Goal: Task Accomplishment & Management: Complete application form

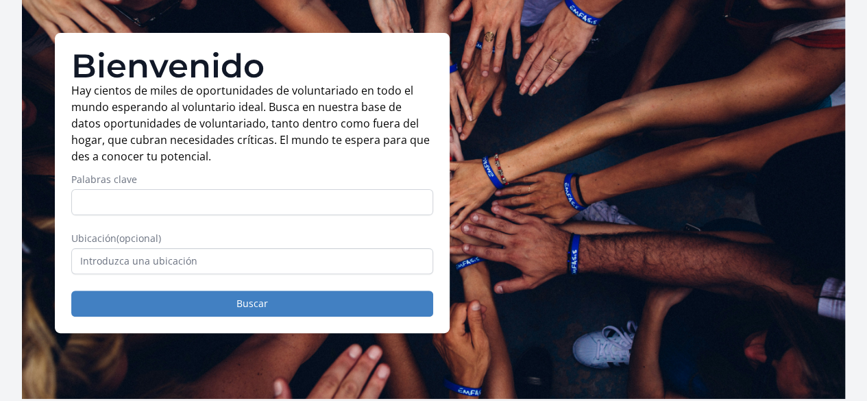
scroll to position [80, 0]
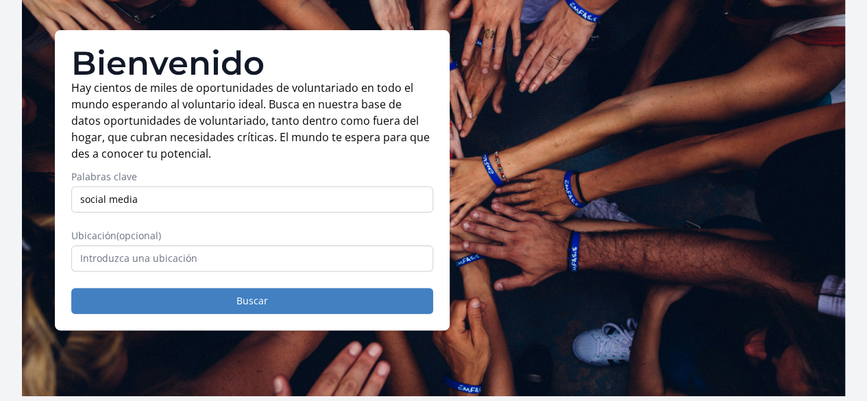
type input "social media"
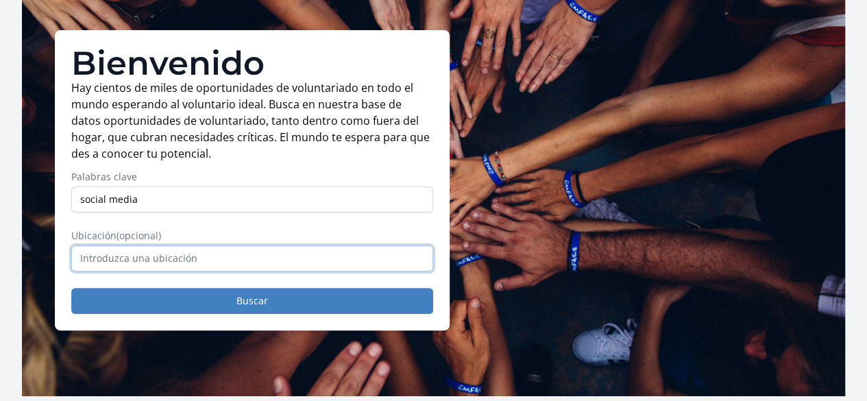
click at [248, 261] on input "text" at bounding box center [252, 258] width 362 height 26
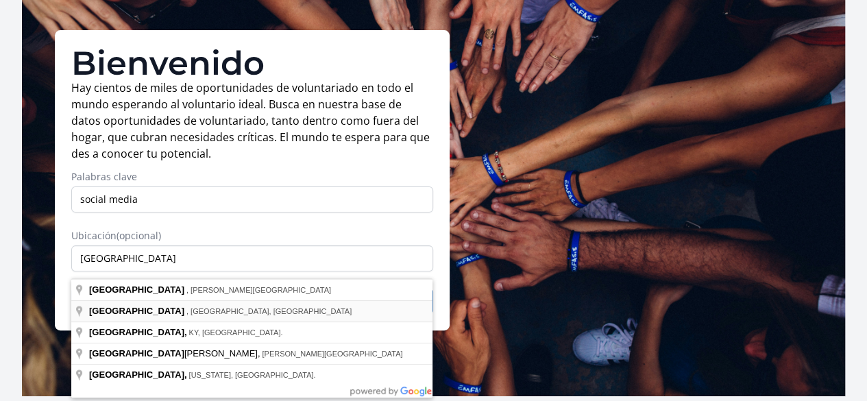
type input "London, ON, Canada"
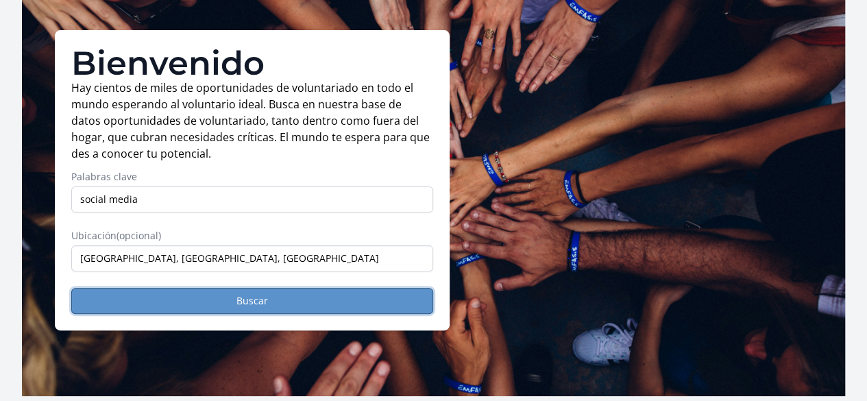
click at [302, 311] on button "Buscar" at bounding box center [252, 301] width 362 height 26
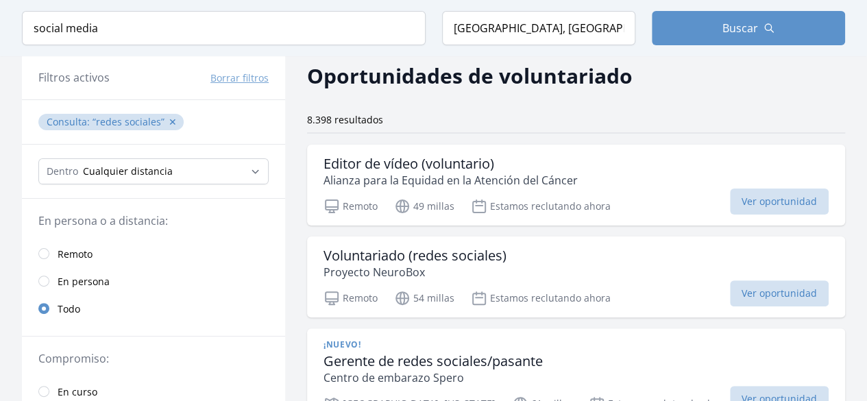
scroll to position [68, 0]
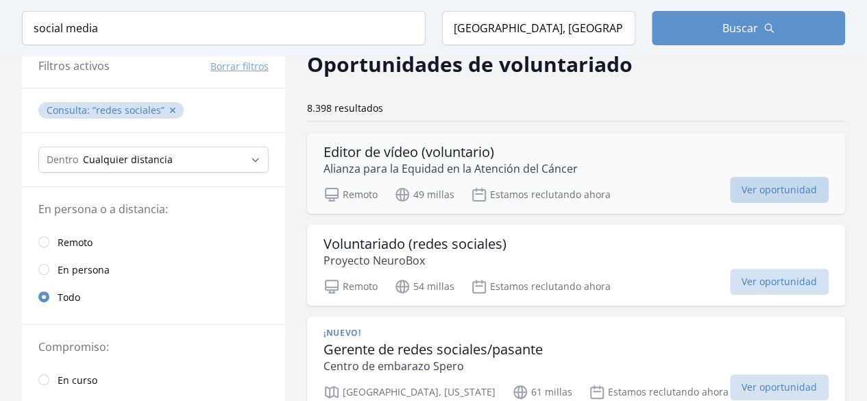
click at [785, 197] on span "Ver oportunidad" at bounding box center [779, 190] width 99 height 26
click at [439, 252] on p "Proyecto NeuroBox" at bounding box center [415, 260] width 183 height 16
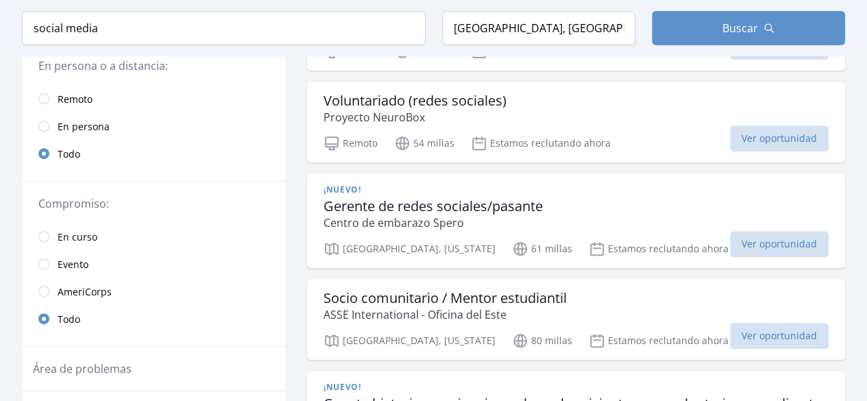
scroll to position [215, 0]
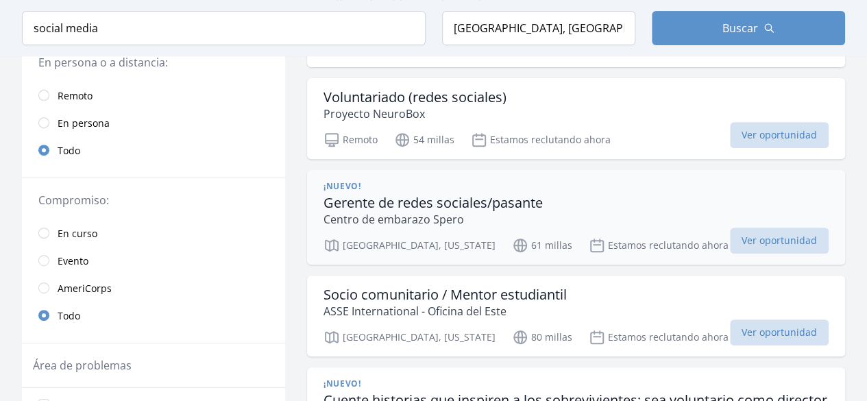
click at [523, 195] on font "Gerente de redes sociales/pasante" at bounding box center [433, 202] width 219 height 19
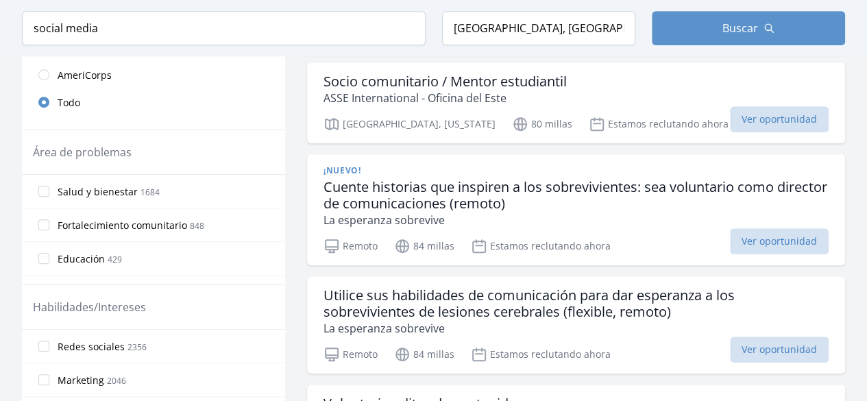
scroll to position [430, 0]
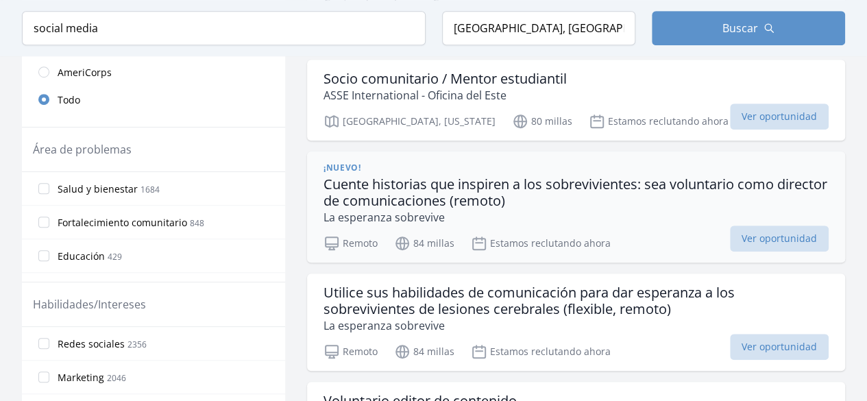
click at [537, 184] on font "Cuente historias que inspiren a los sobrevivientes: sea voluntario como directo…" at bounding box center [576, 192] width 504 height 35
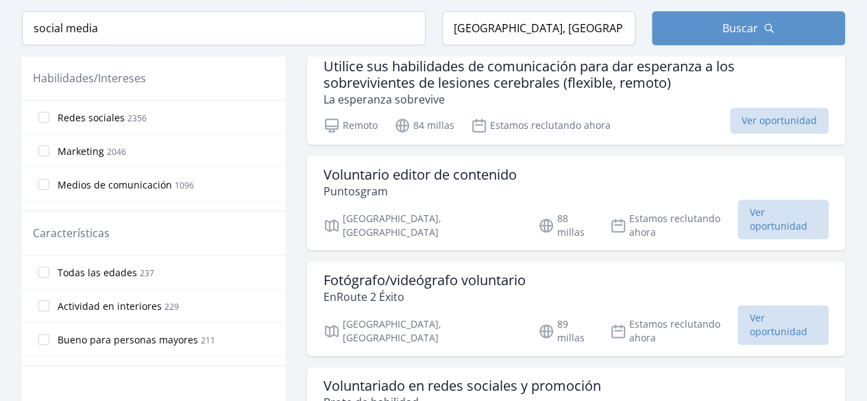
scroll to position [683, 0]
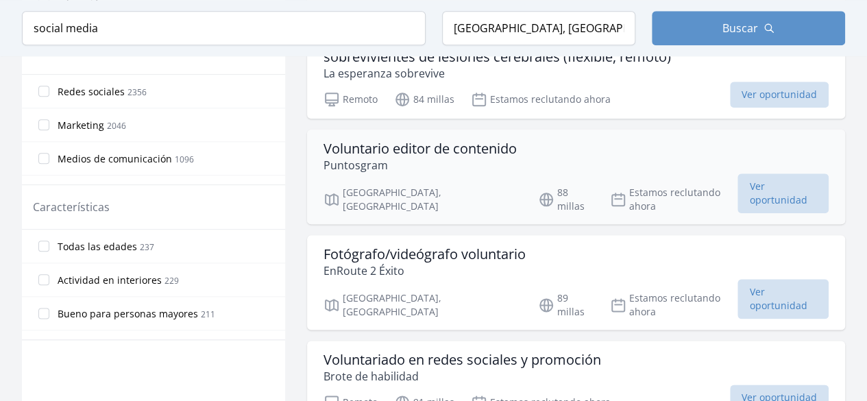
click at [495, 147] on font "Voluntario editor de contenido" at bounding box center [420, 148] width 193 height 19
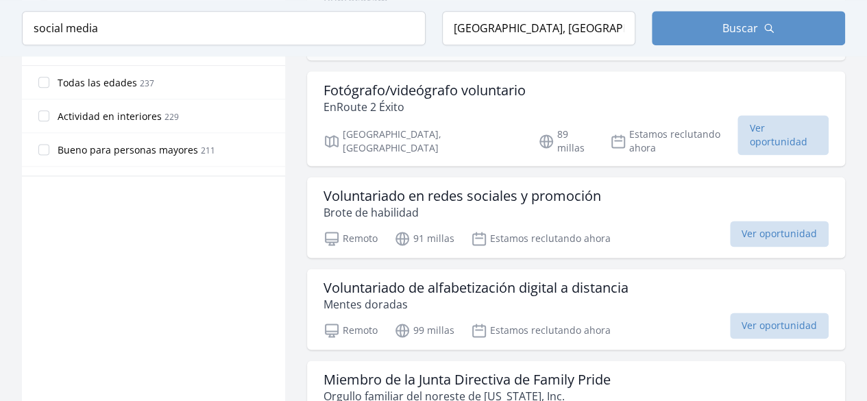
scroll to position [858, 0]
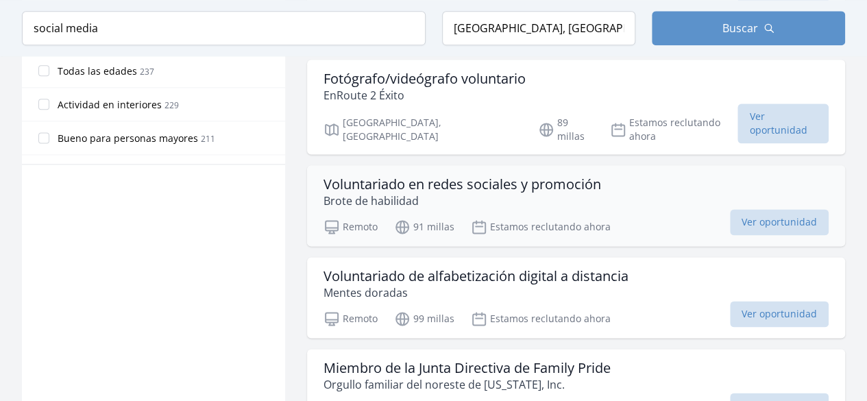
click at [531, 175] on font "Voluntariado en redes sociales y promoción" at bounding box center [463, 184] width 278 height 19
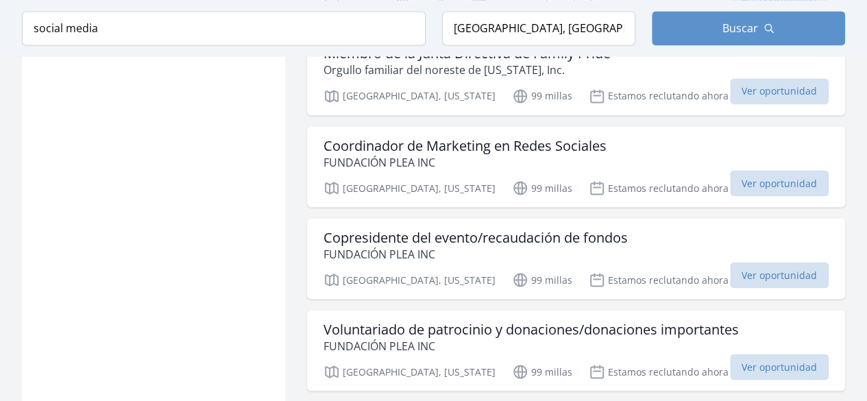
scroll to position [1176, 0]
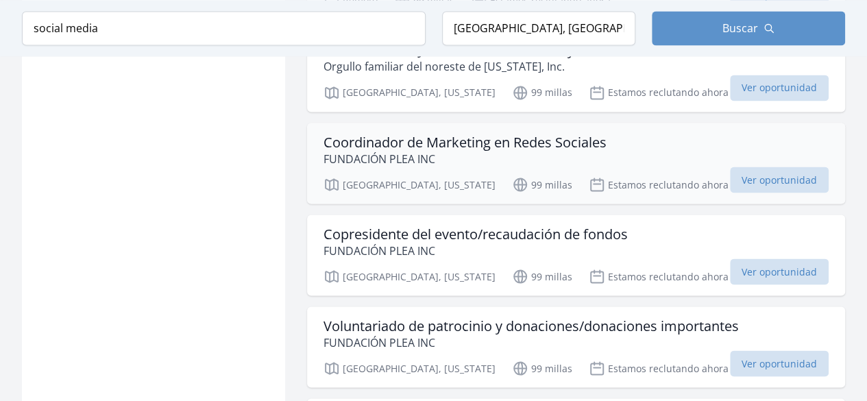
click at [504, 132] on font "Coordinador de Marketing en Redes Sociales" at bounding box center [465, 141] width 283 height 19
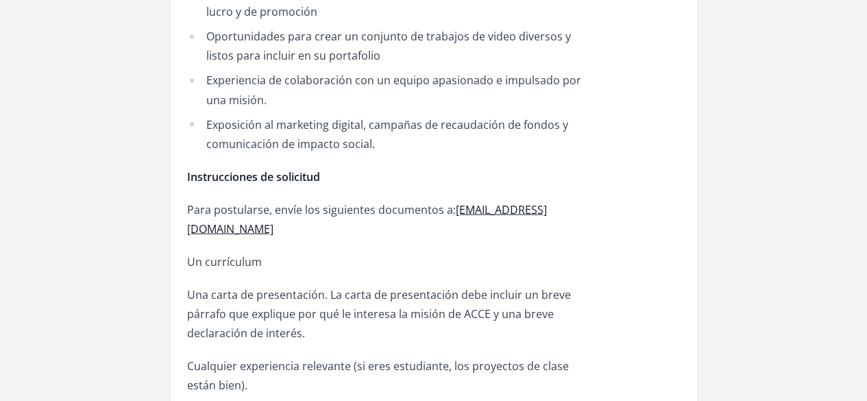
scroll to position [1207, 0]
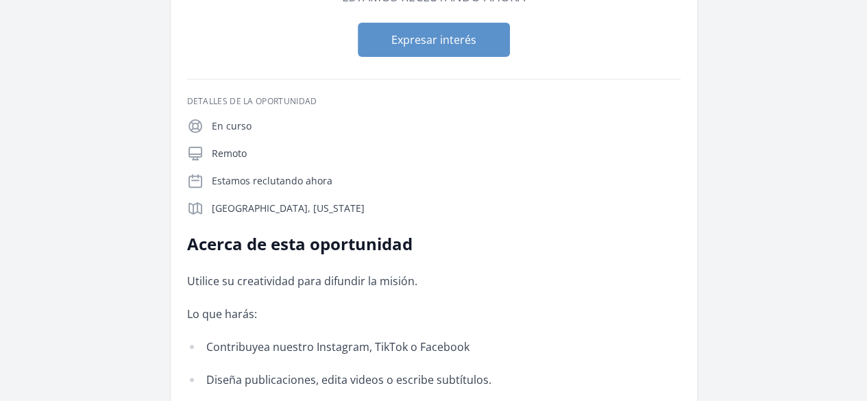
scroll to position [64, 0]
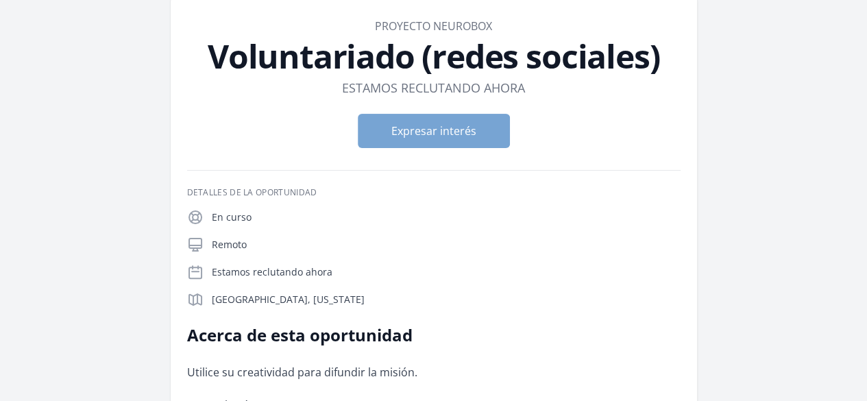
click at [479, 105] on div "Expresar interés" at bounding box center [433, 131] width 493 height 56
click at [484, 121] on button "Expresar interés" at bounding box center [434, 131] width 152 height 34
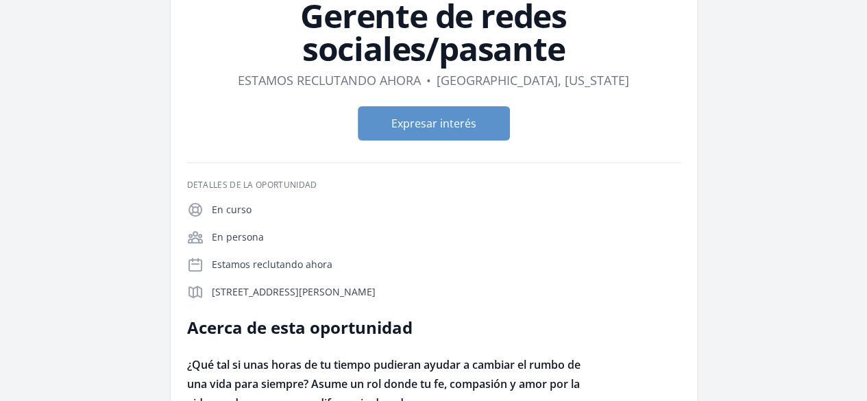
scroll to position [103, 0]
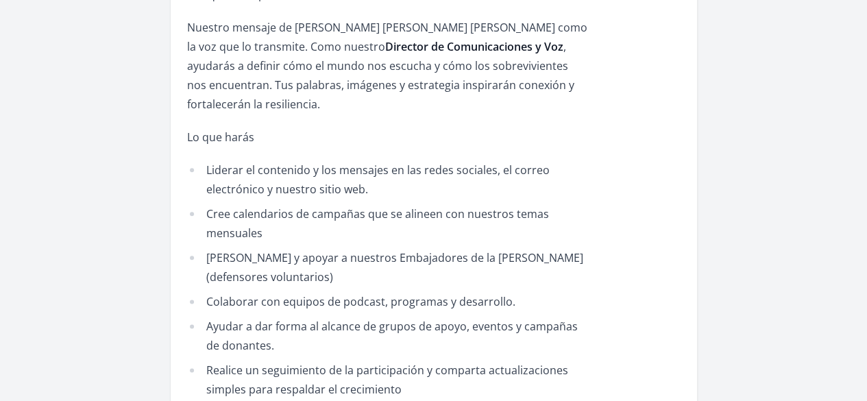
scroll to position [685, 0]
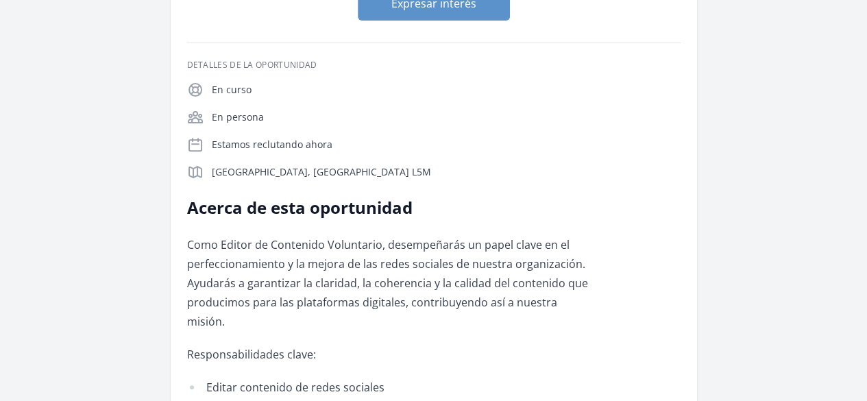
scroll to position [39, 0]
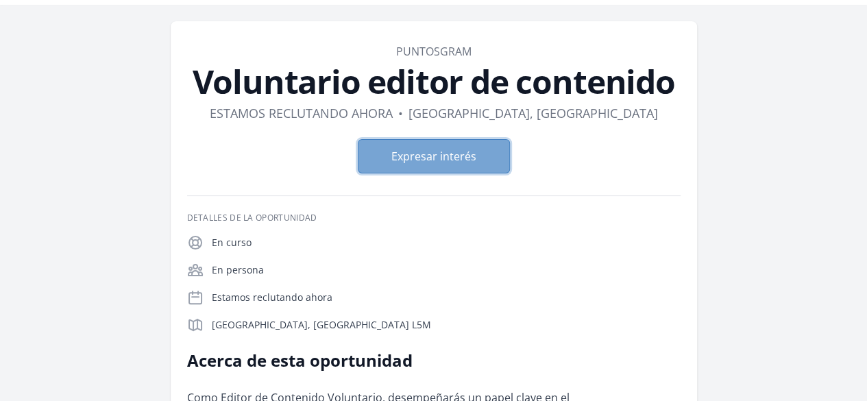
click at [473, 158] on font "Expresar interés" at bounding box center [433, 156] width 85 height 15
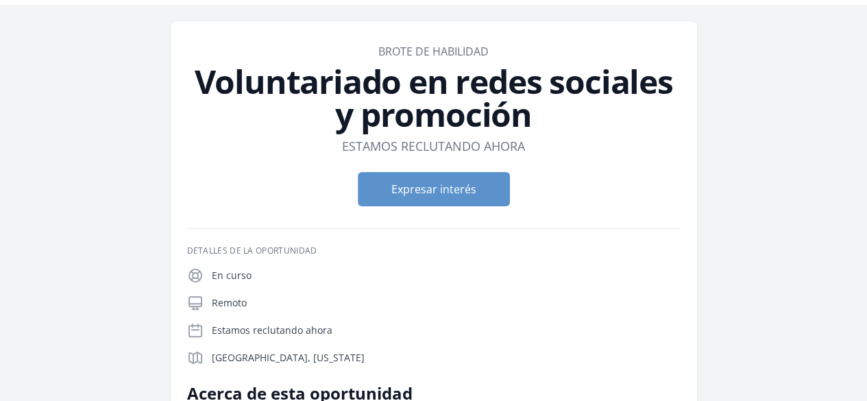
scroll to position [27, 0]
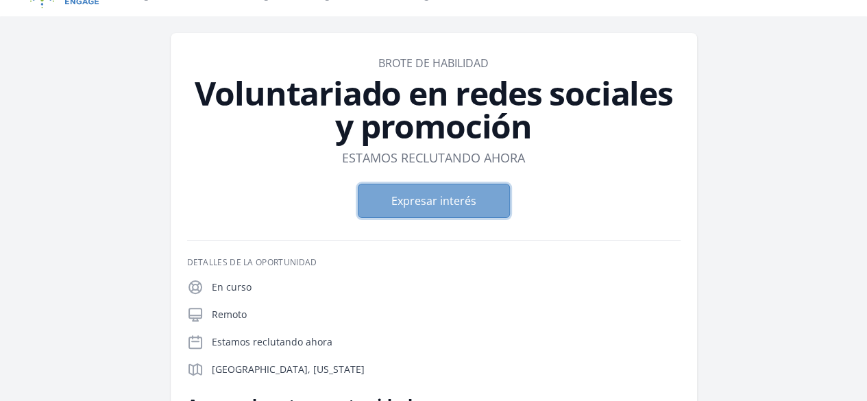
click at [476, 198] on button "Expresar interés" at bounding box center [434, 201] width 152 height 34
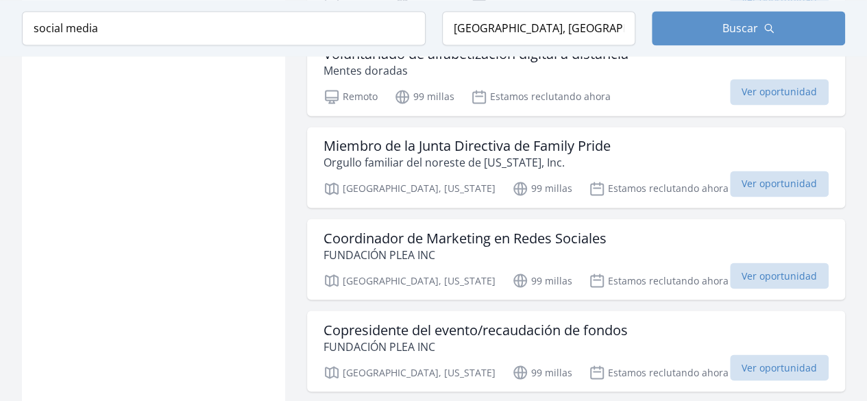
scroll to position [1118, 0]
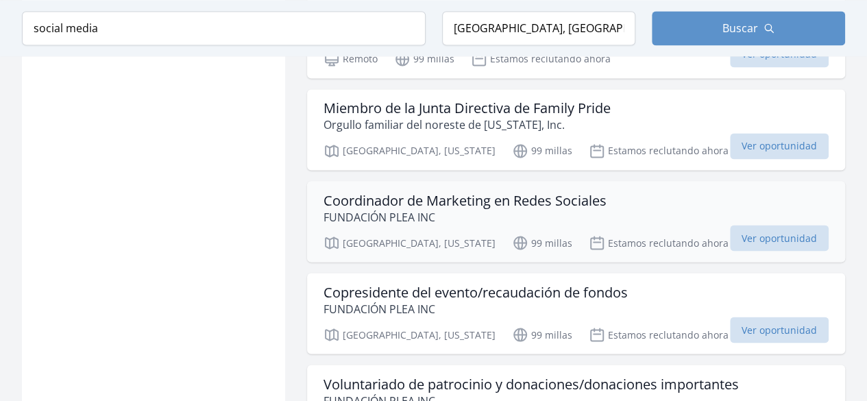
click at [578, 191] on font "Coordinador de Marketing en Redes Sociales" at bounding box center [465, 200] width 283 height 19
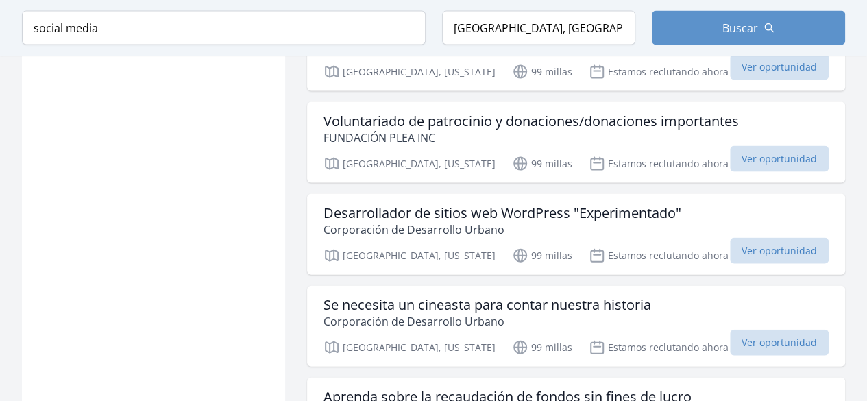
scroll to position [1386, 0]
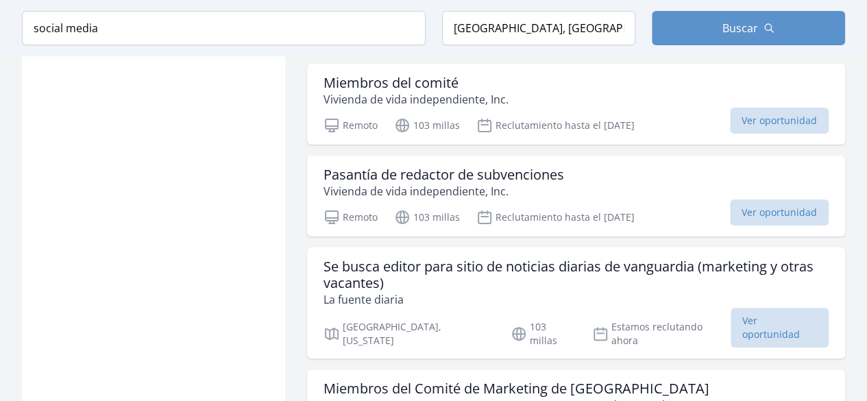
scroll to position [2702, 0]
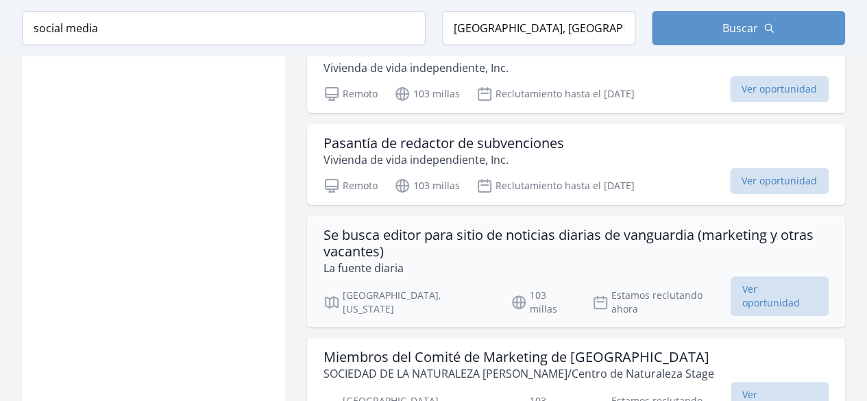
click at [631, 225] on font "Se busca editor para sitio de noticias diarias de vanguardia (marketing y otras…" at bounding box center [569, 242] width 490 height 35
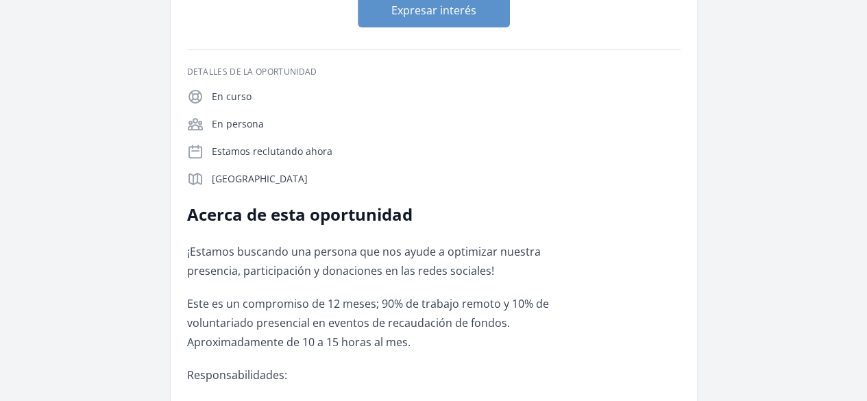
scroll to position [214, 0]
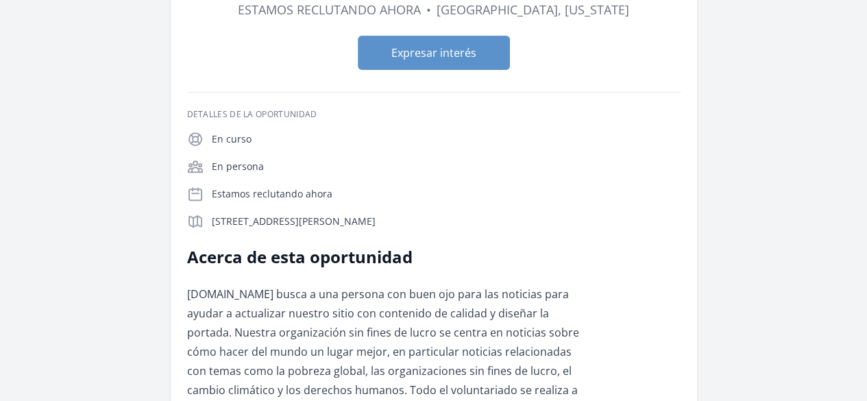
scroll to position [176, 0]
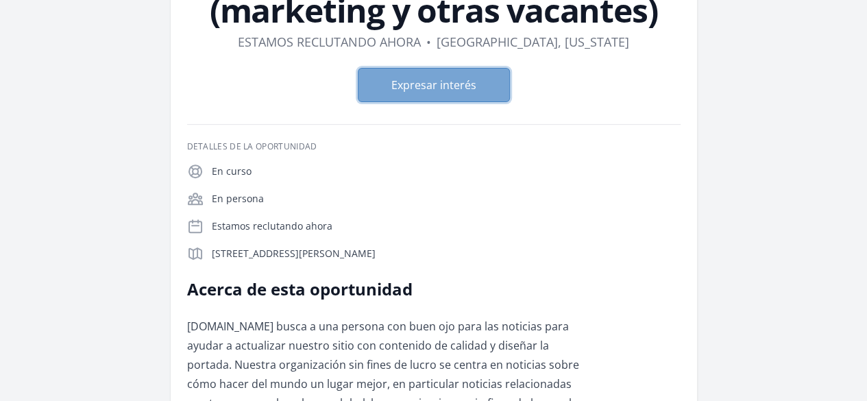
click at [491, 80] on button "Expresar interés" at bounding box center [434, 85] width 152 height 34
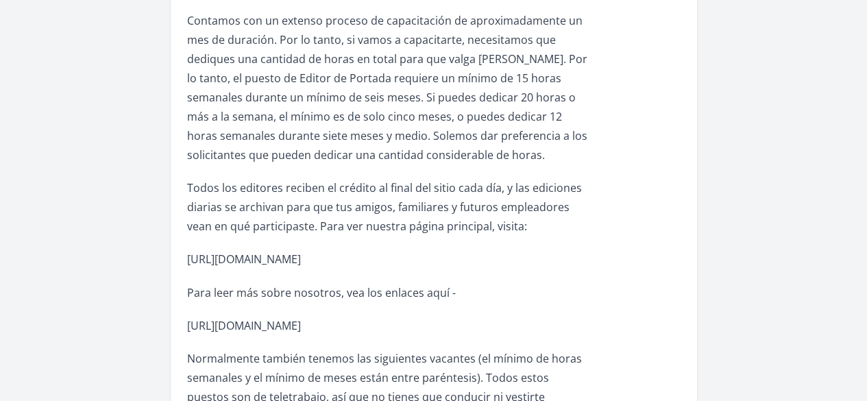
scroll to position [955, 0]
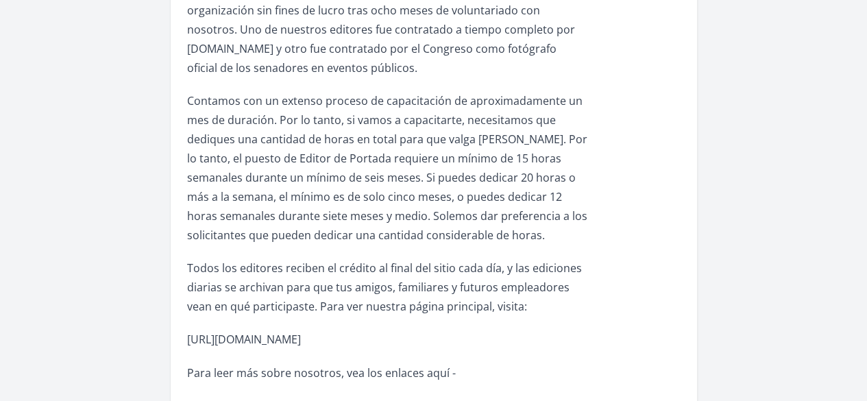
drag, startPoint x: 301, startPoint y: 190, endPoint x: 271, endPoint y: 176, distance: 33.1
drag, startPoint x: 330, startPoint y: 184, endPoint x: 252, endPoint y: 179, distance: 77.6
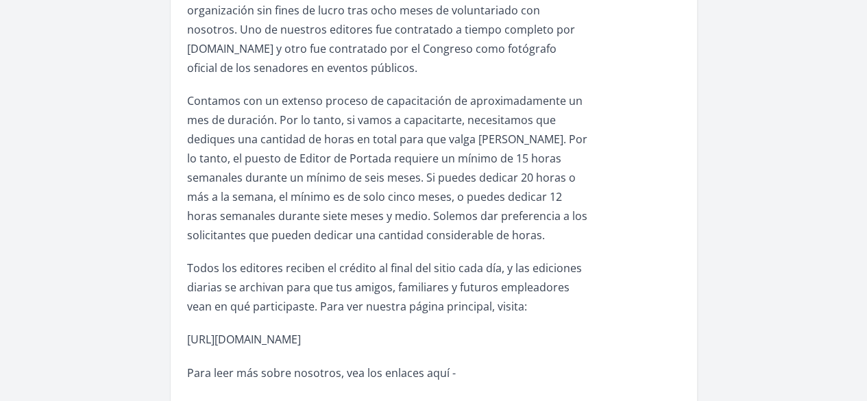
click at [287, 332] on font "http://dailysource.org/" at bounding box center [244, 339] width 114 height 15
drag, startPoint x: 391, startPoint y: 184, endPoint x: 270, endPoint y: 180, distance: 120.7
drag, startPoint x: 395, startPoint y: 182, endPoint x: 271, endPoint y: 180, distance: 124.1
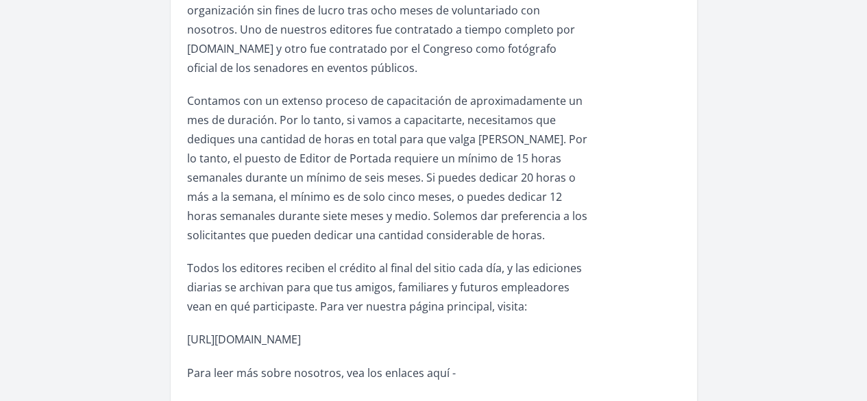
click at [301, 332] on font "http://dailysource.org/" at bounding box center [244, 339] width 114 height 15
drag, startPoint x: 286, startPoint y: 178, endPoint x: 304, endPoint y: 193, distance: 23.4
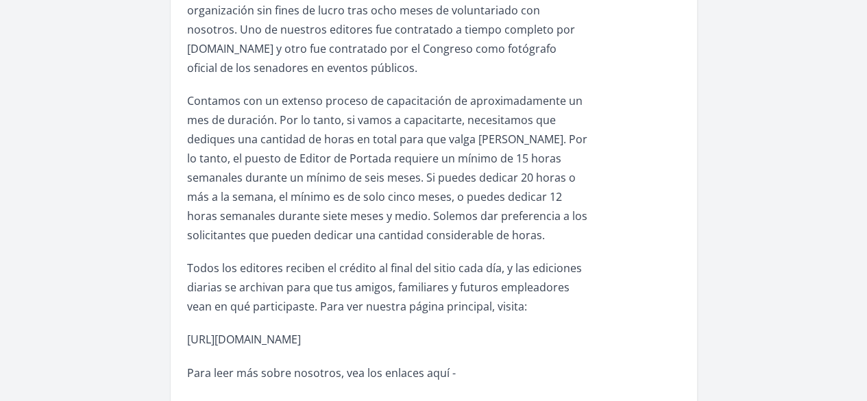
drag, startPoint x: 398, startPoint y: 180, endPoint x: 269, endPoint y: 175, distance: 129.6
drag, startPoint x: 399, startPoint y: 182, endPoint x: 268, endPoint y: 180, distance: 130.9
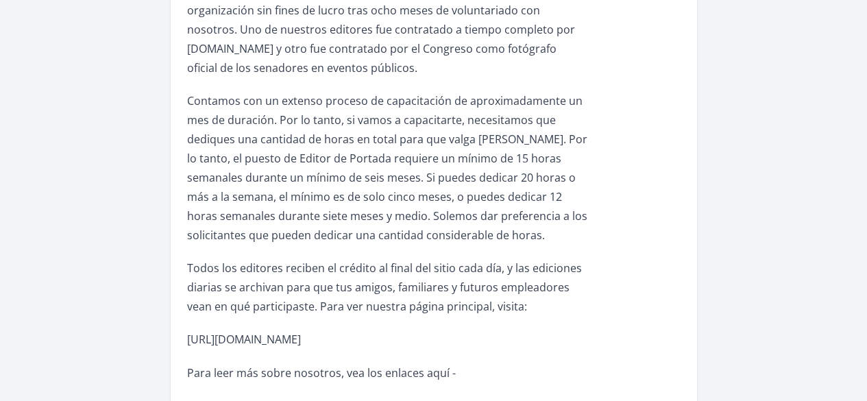
drag, startPoint x: 388, startPoint y: 183, endPoint x: 332, endPoint y: 182, distance: 56.2
click at [332, 330] on p "http://dailysource.org/" at bounding box center [387, 339] width 401 height 19
click at [397, 330] on p "http://dailysource.org/" at bounding box center [387, 339] width 401 height 19
drag, startPoint x: 326, startPoint y: 184, endPoint x: 268, endPoint y: 183, distance: 58.3
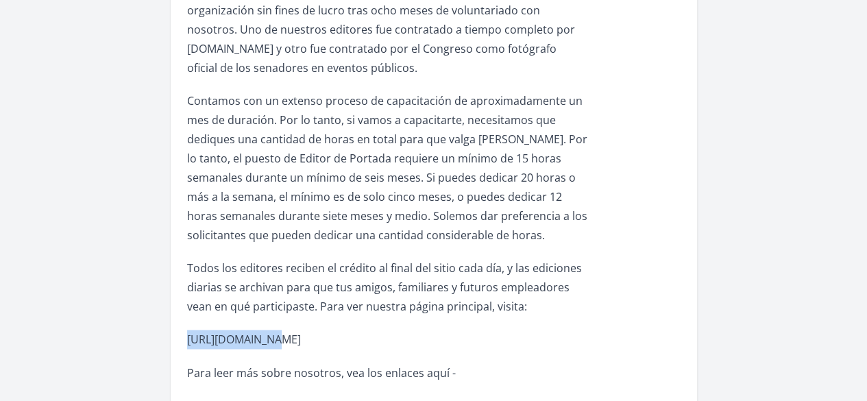
click at [398, 330] on p "http://dailysource.org/" at bounding box center [387, 339] width 401 height 19
drag, startPoint x: 393, startPoint y: 184, endPoint x: 270, endPoint y: 187, distance: 123.4
copy font "http://dailysource.org/"
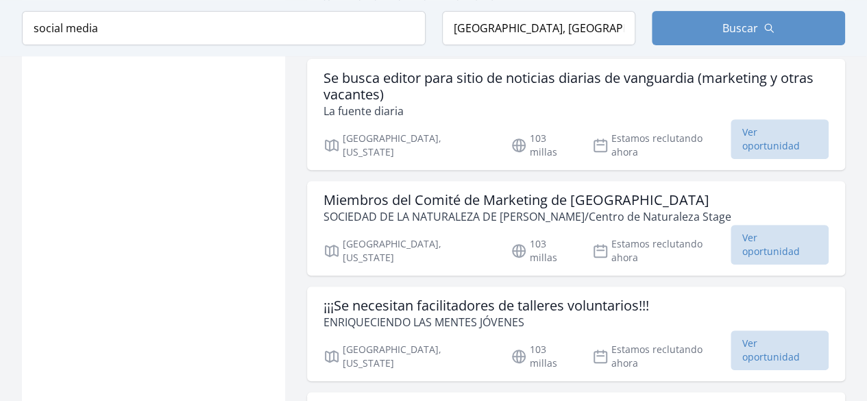
scroll to position [2838, 0]
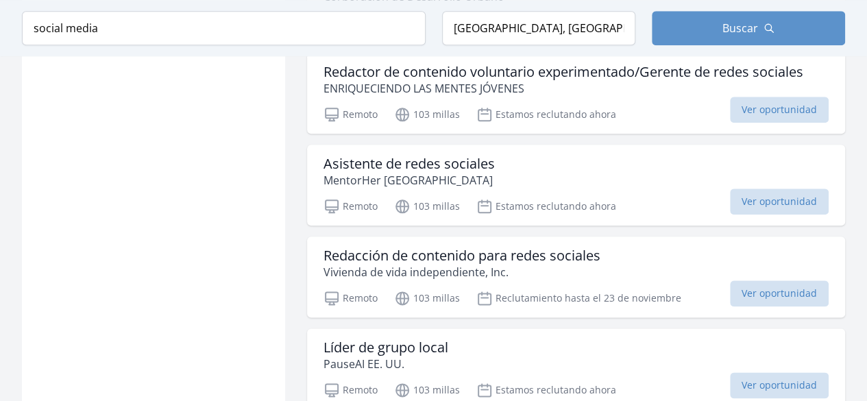
scroll to position [3295, 0]
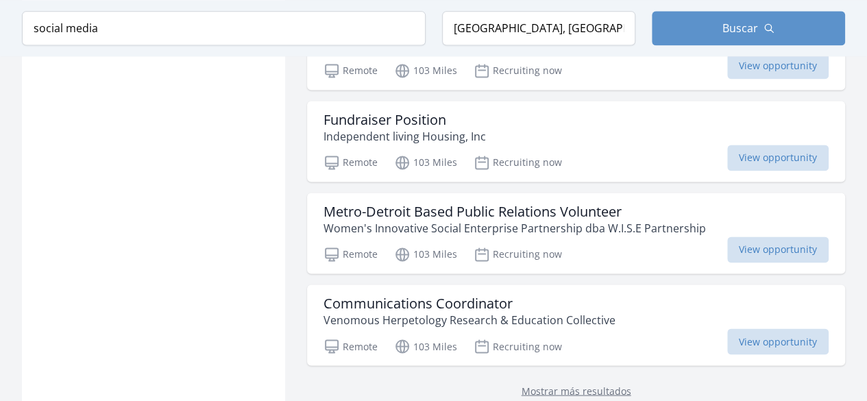
scroll to position [3635, 0]
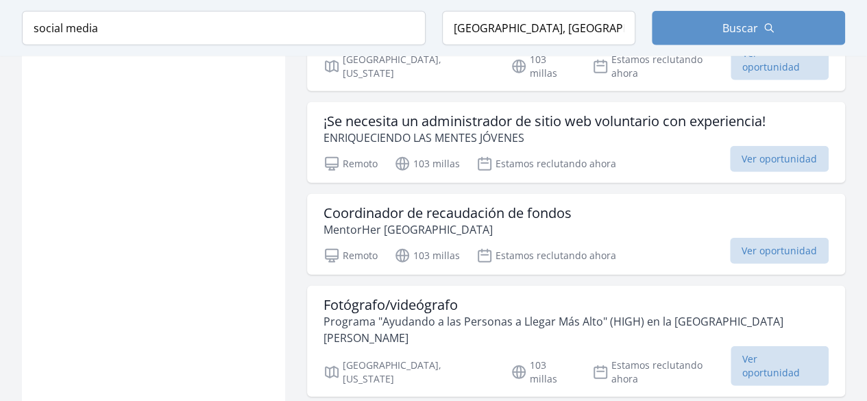
scroll to position [4424, 0]
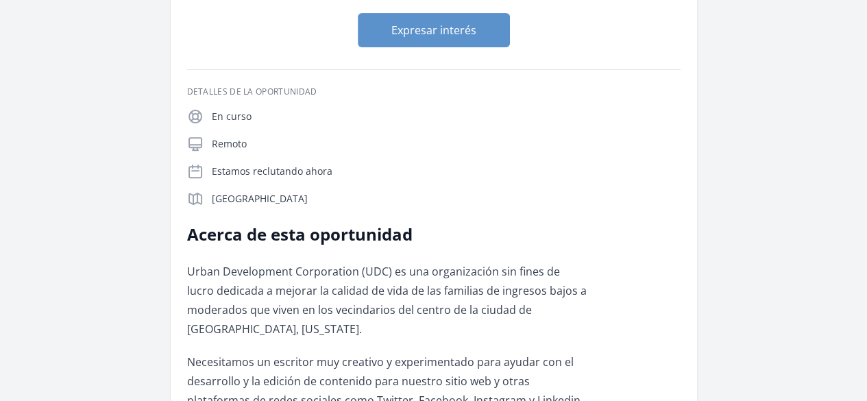
scroll to position [204, 0]
